Goal: Information Seeking & Learning: Learn about a topic

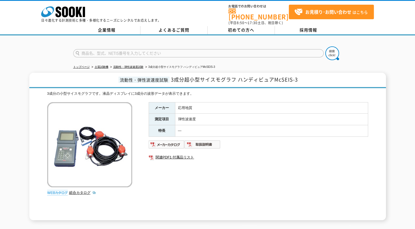
scroll to position [27, 0]
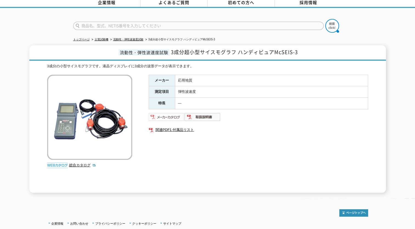
click at [169, 113] on img at bounding box center [167, 117] width 36 height 9
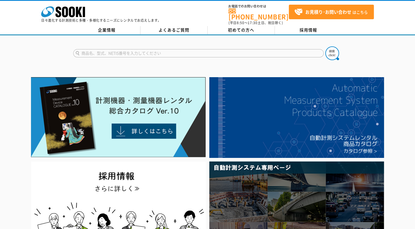
click at [197, 50] on input "text" at bounding box center [198, 53] width 251 height 8
type input "定規"
click at [326, 46] on button at bounding box center [333, 53] width 14 height 14
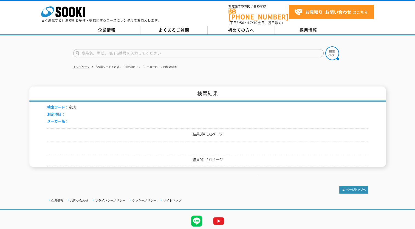
click at [192, 49] on input "text" at bounding box center [198, 53] width 251 height 8
type input "scale"
click at [326, 46] on button at bounding box center [333, 53] width 14 height 14
click at [192, 49] on input "text" at bounding box center [198, 53] width 251 height 8
type input "スケール"
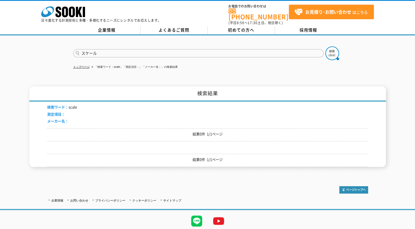
click at [326, 46] on button at bounding box center [333, 53] width 14 height 14
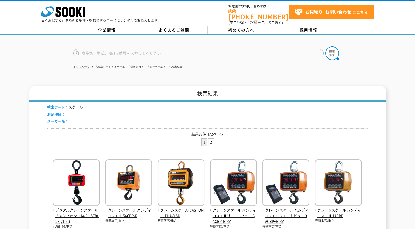
click at [192, 49] on input "text" at bounding box center [198, 53] width 251 height 8
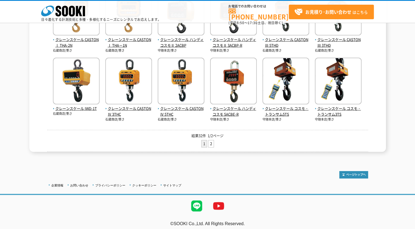
scroll to position [223, 0]
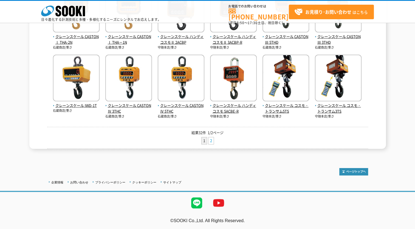
type input "商品名、型式、NETIS番号を入力してください"
click at [213, 140] on link "2" at bounding box center [211, 140] width 5 height 7
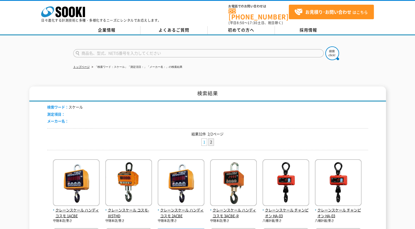
click at [206, 139] on link "1" at bounding box center [204, 142] width 5 height 7
